Goal: Go to known website: Access a specific website the user already knows

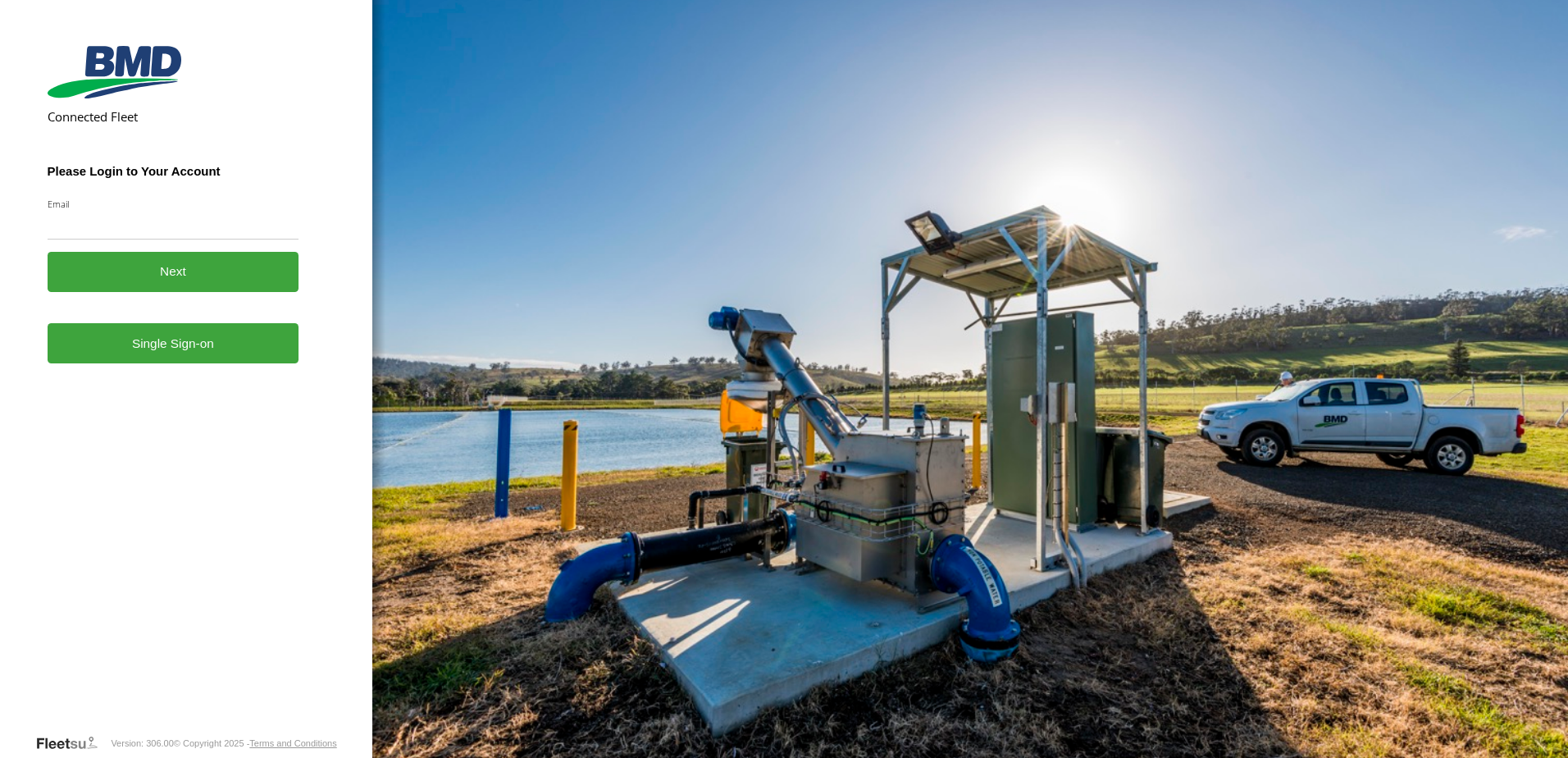
click at [232, 334] on link "Single Sign-on" at bounding box center [173, 343] width 252 height 40
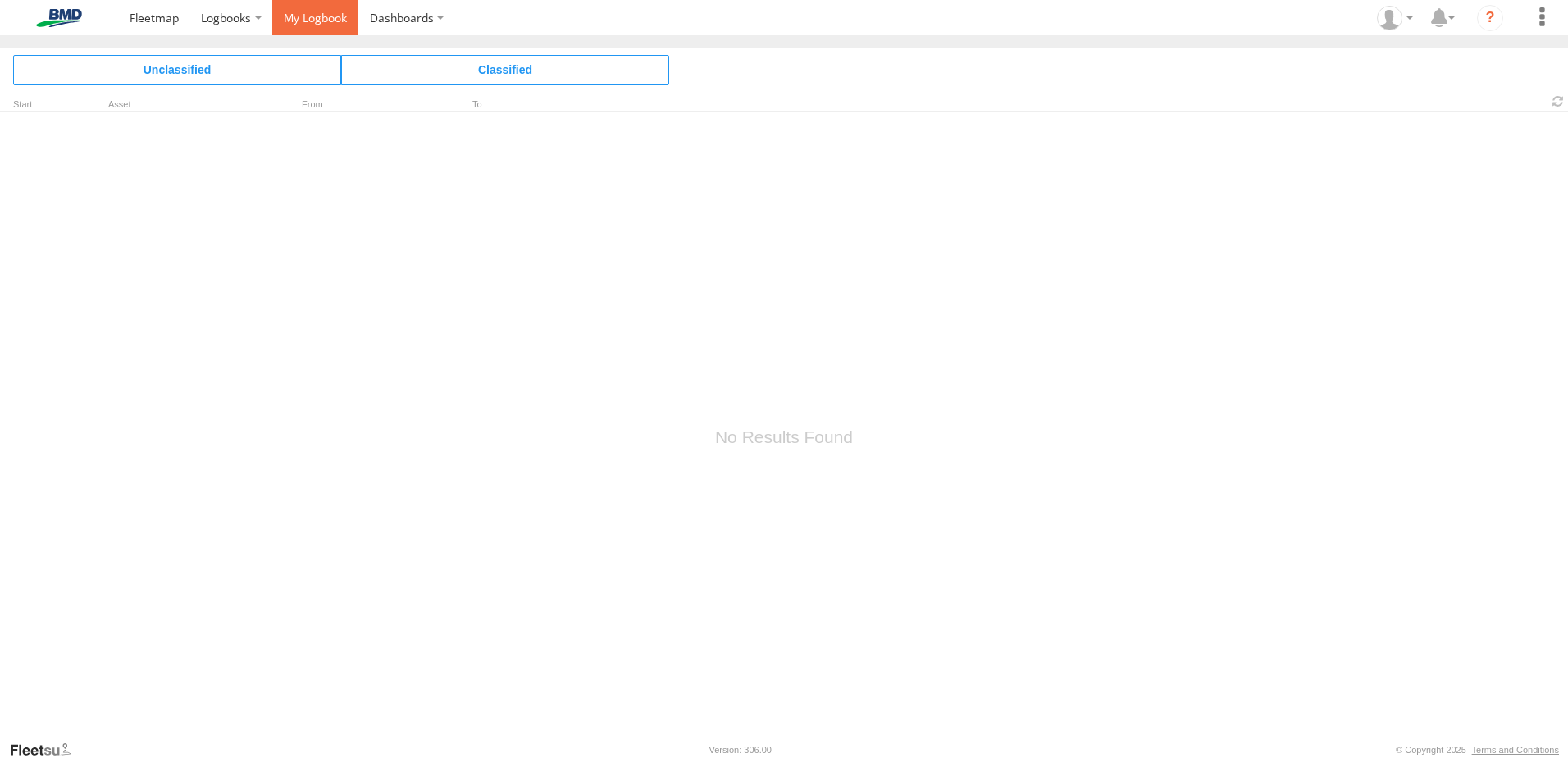
click at [298, 18] on span at bounding box center [315, 17] width 63 height 16
